Goal: Register for event/course

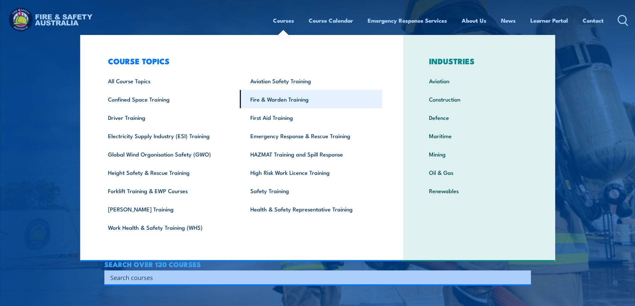
click at [272, 96] on link "Fire & Warden Training" at bounding box center [311, 99] width 142 height 18
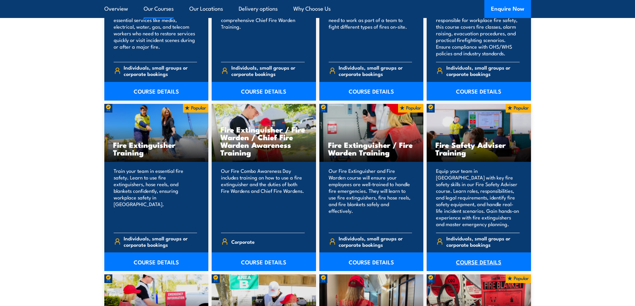
scroll to position [633, 0]
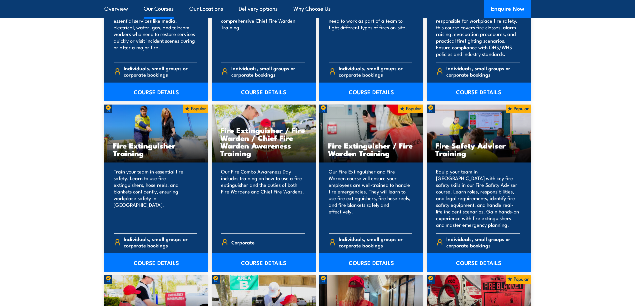
click at [126, 135] on div "Fire Extinguisher Training" at bounding box center [156, 134] width 104 height 58
click at [151, 258] on link "COURSE DETAILS" at bounding box center [156, 262] width 104 height 19
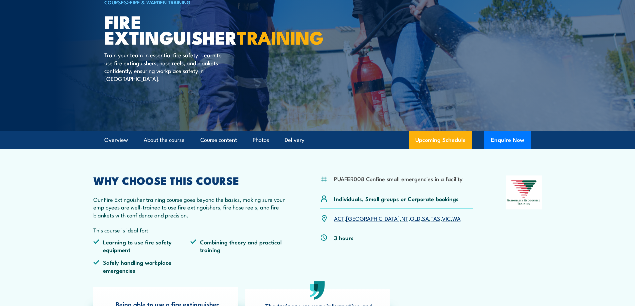
scroll to position [67, 0]
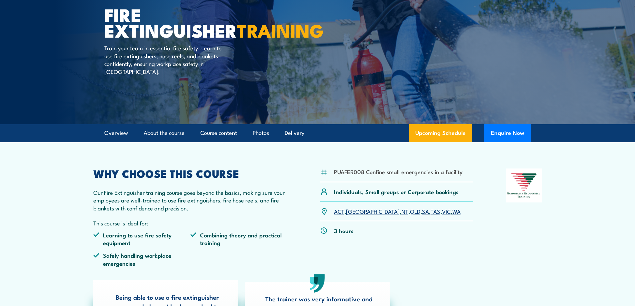
click at [422, 214] on link "SA" at bounding box center [425, 211] width 7 height 8
